Goal: Task Accomplishment & Management: Manage account settings

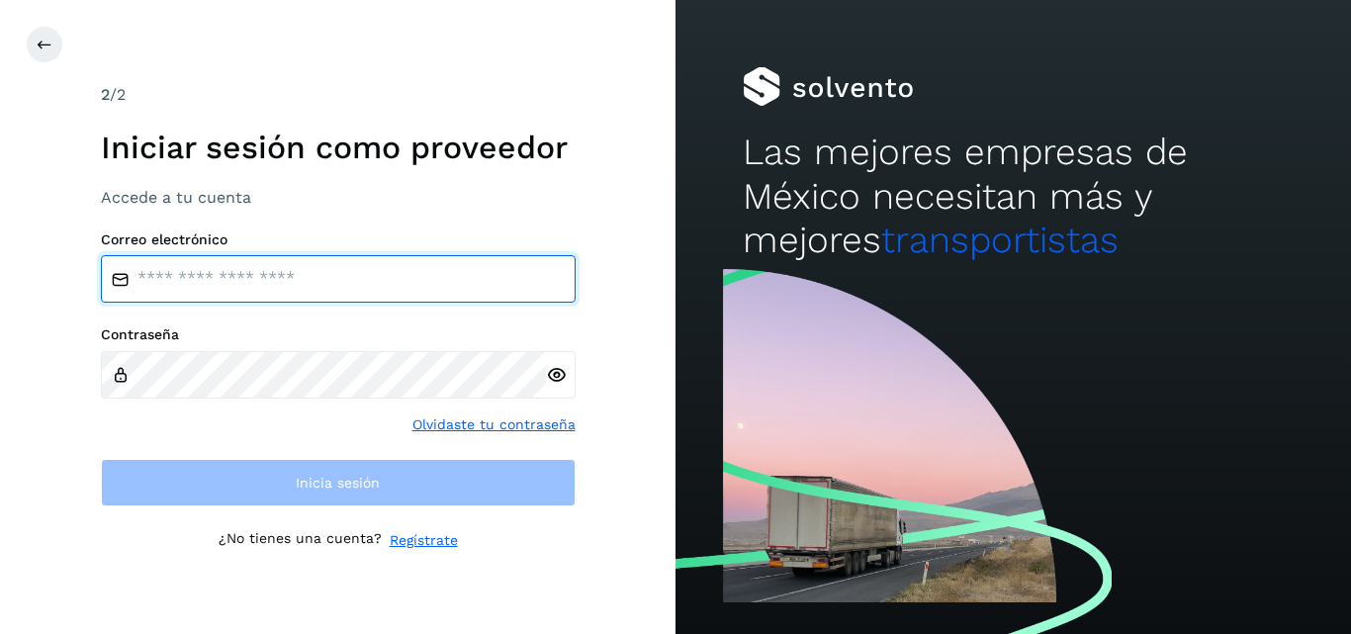
type input "**********"
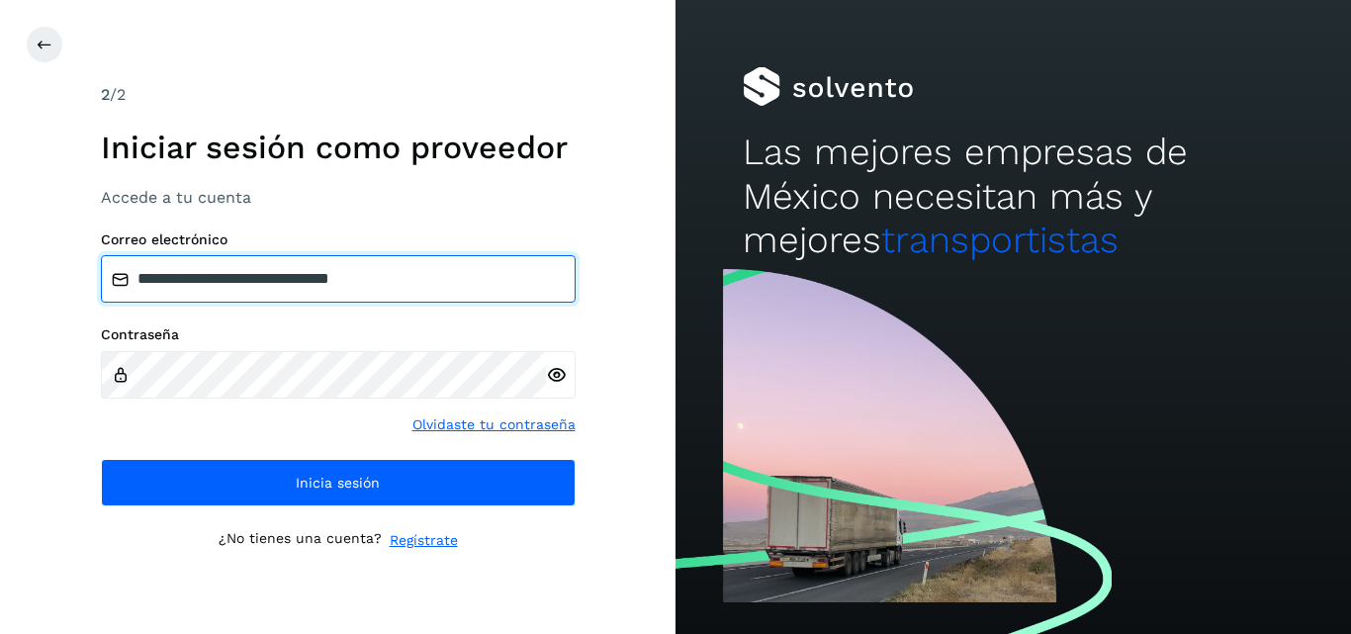
click at [401, 275] on input "**********" at bounding box center [338, 278] width 475 height 47
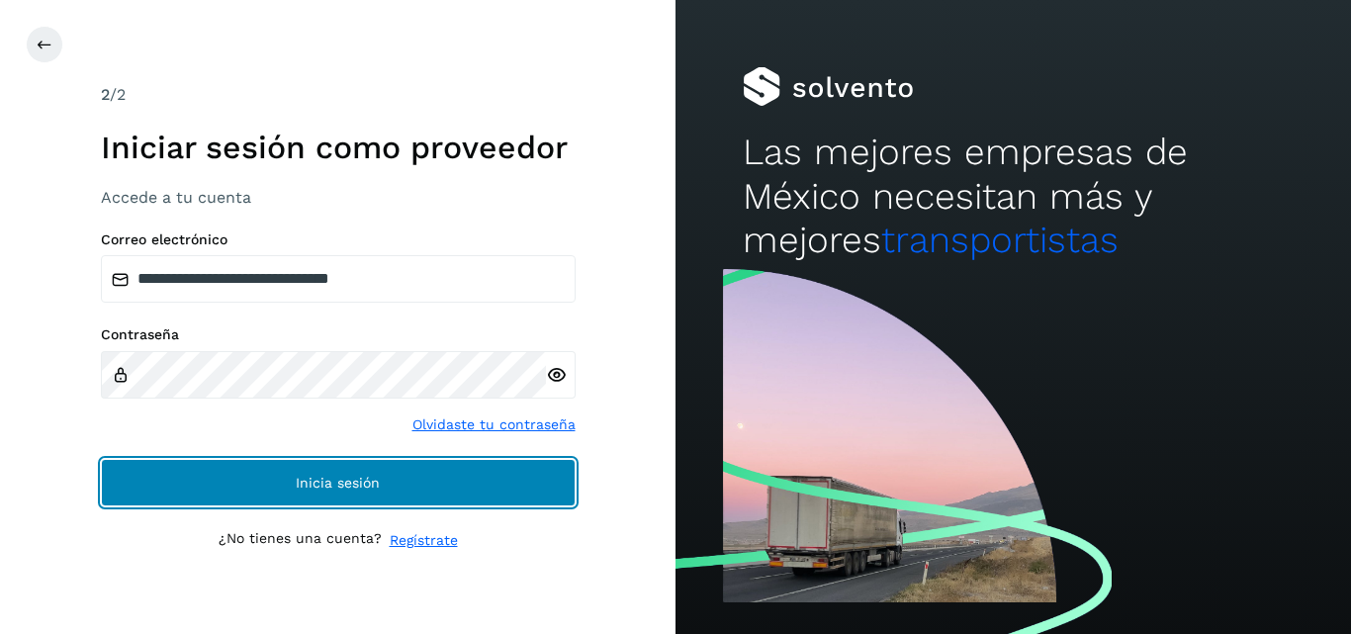
click at [398, 465] on button "Inicia sesión" at bounding box center [338, 482] width 475 height 47
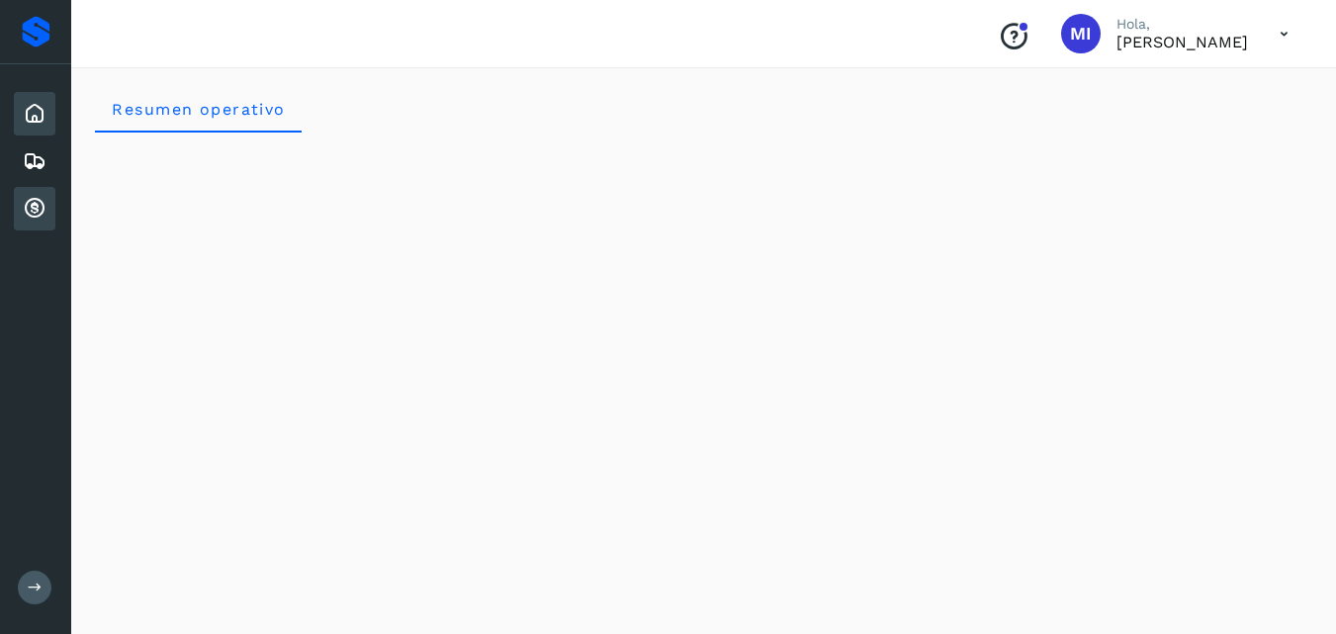
click at [38, 212] on icon at bounding box center [35, 209] width 24 height 24
